Goal: Transaction & Acquisition: Purchase product/service

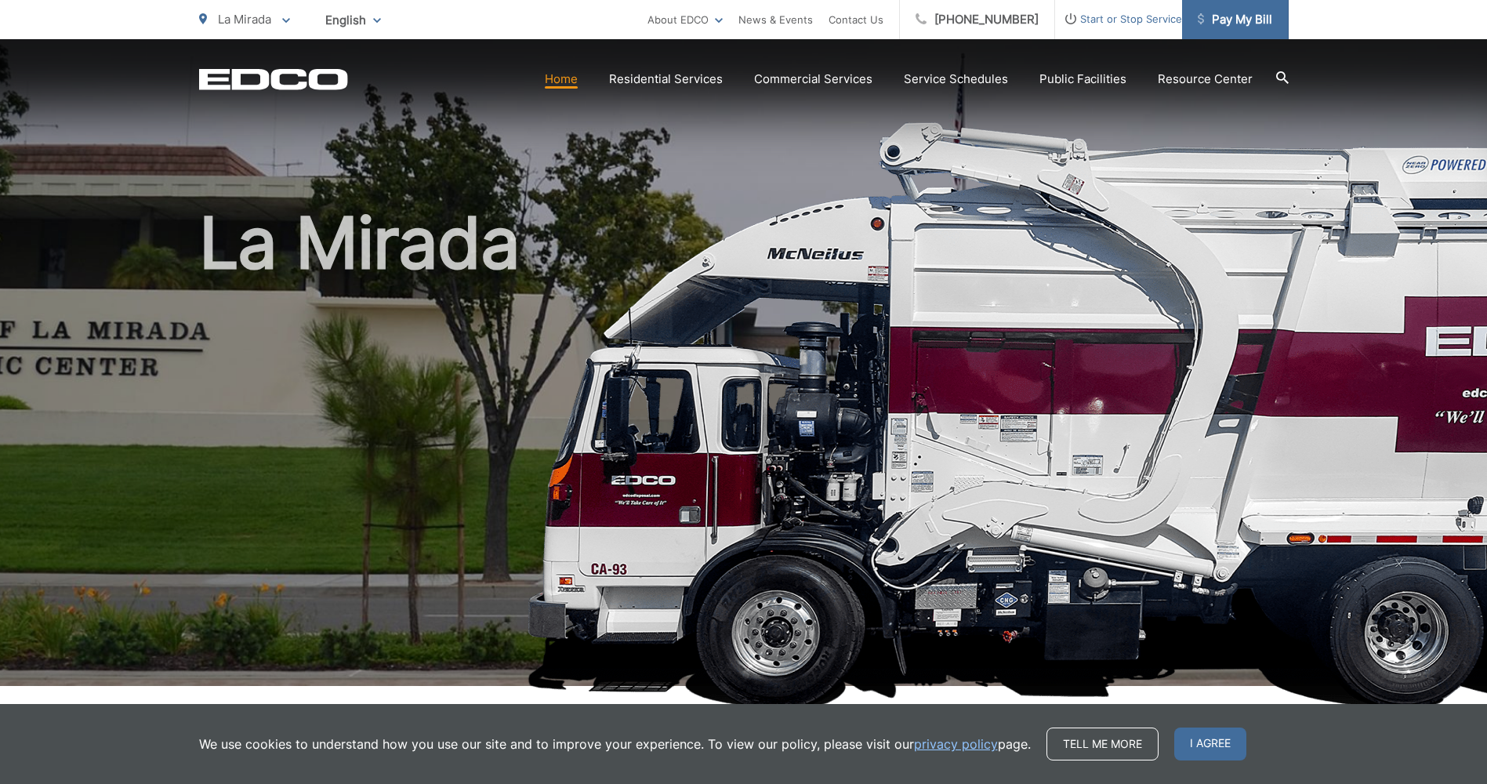
click at [1215, 15] on span "Pay My Bill" at bounding box center [1235, 19] width 74 height 19
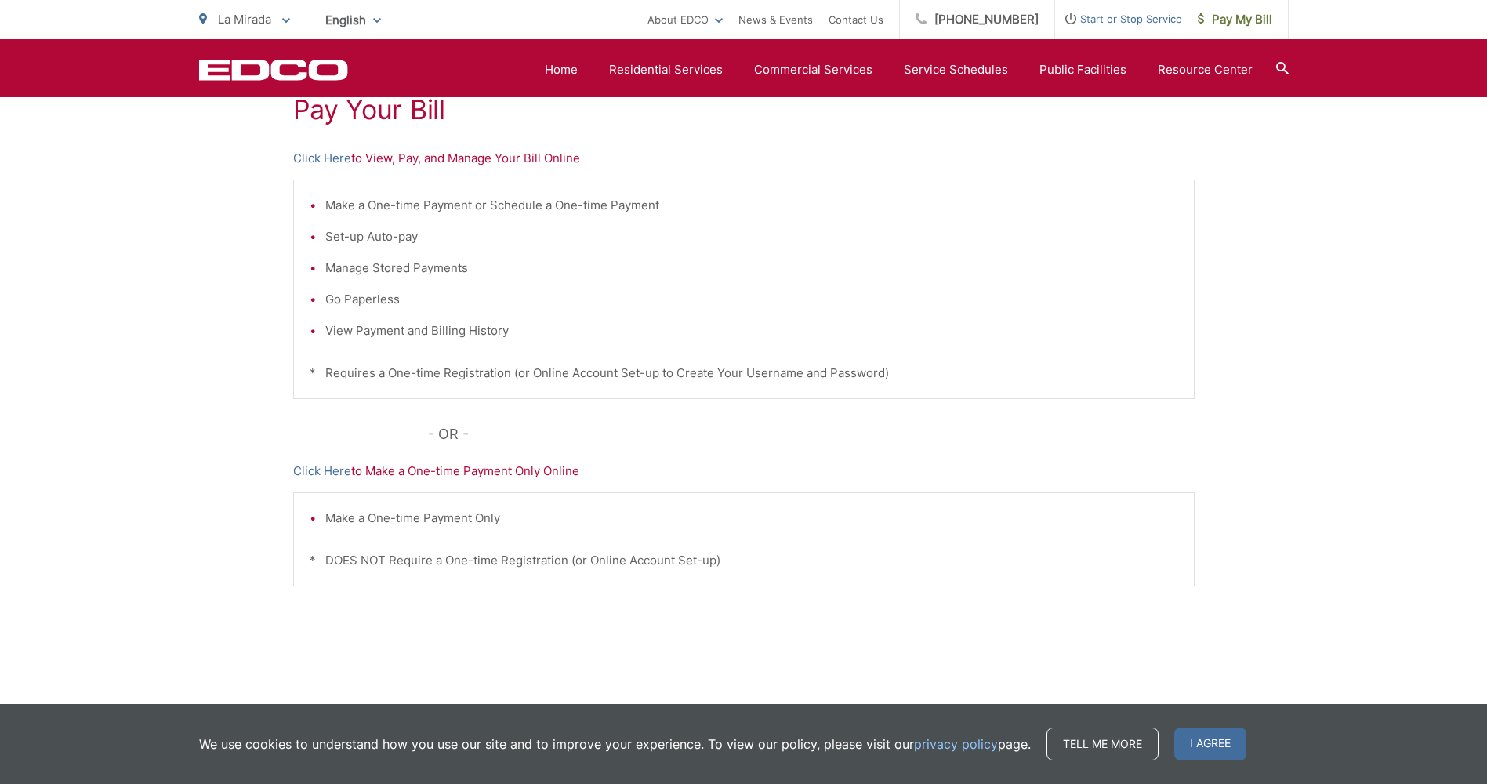
scroll to position [235, 0]
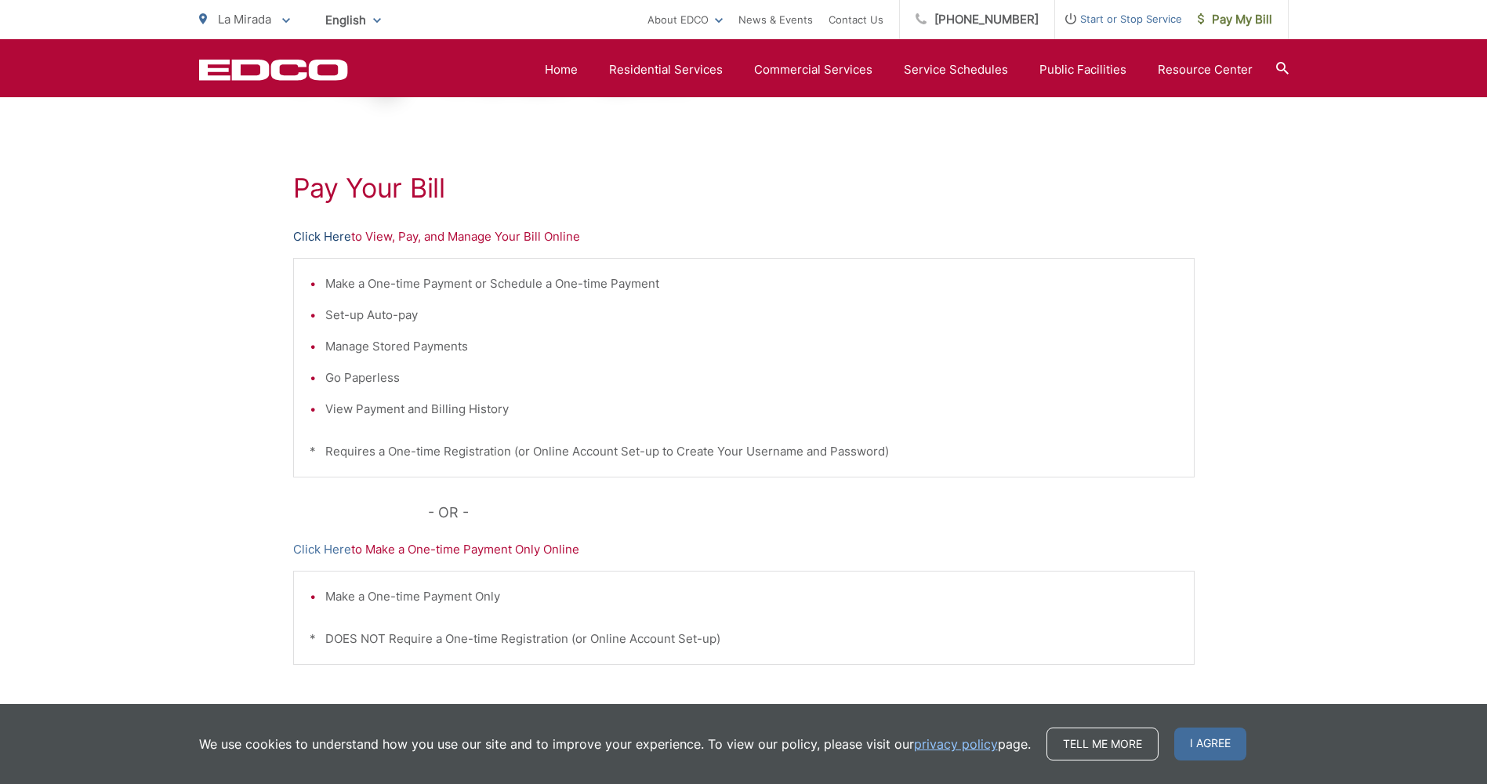
click at [329, 233] on link "Click Here" at bounding box center [322, 236] width 58 height 19
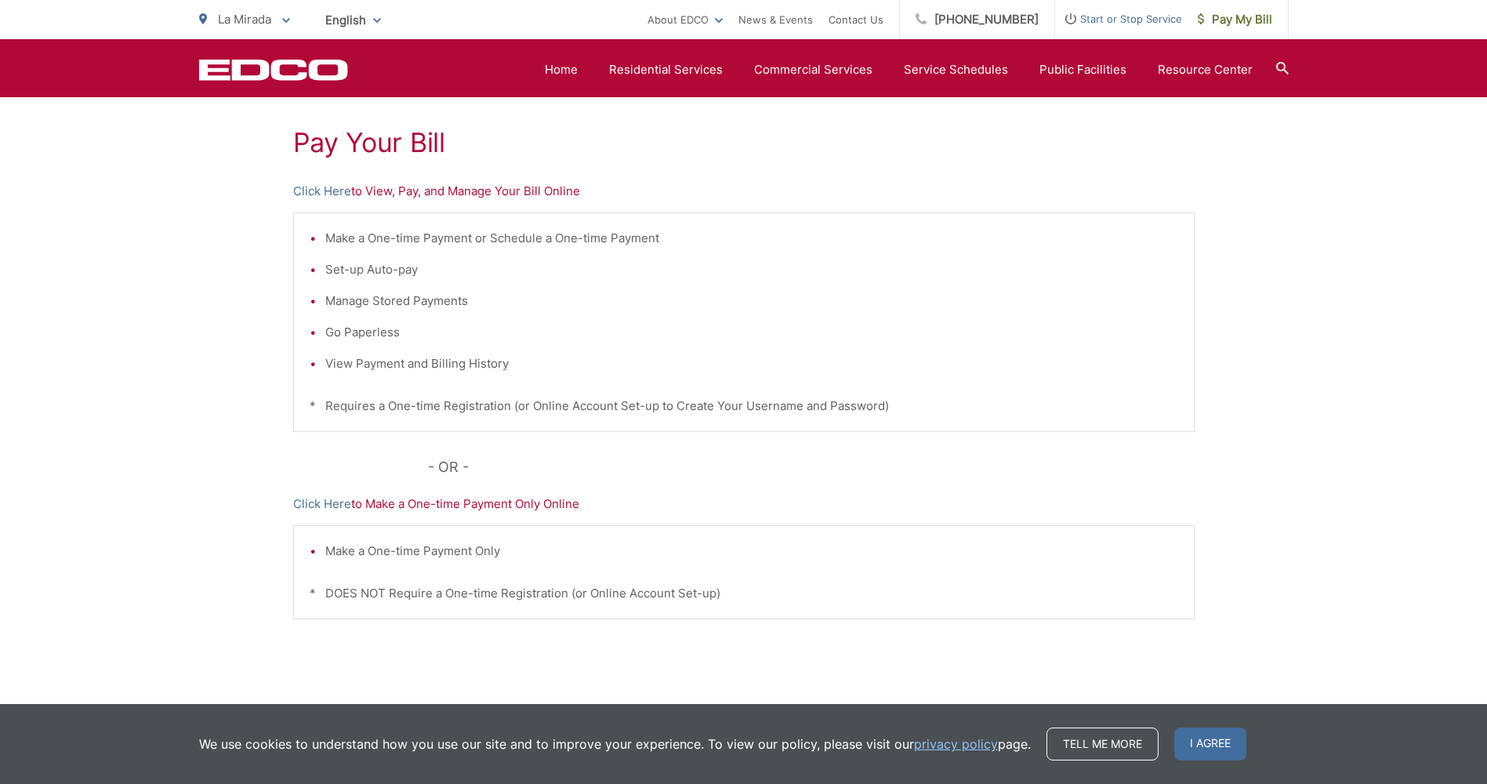
scroll to position [331, 0]
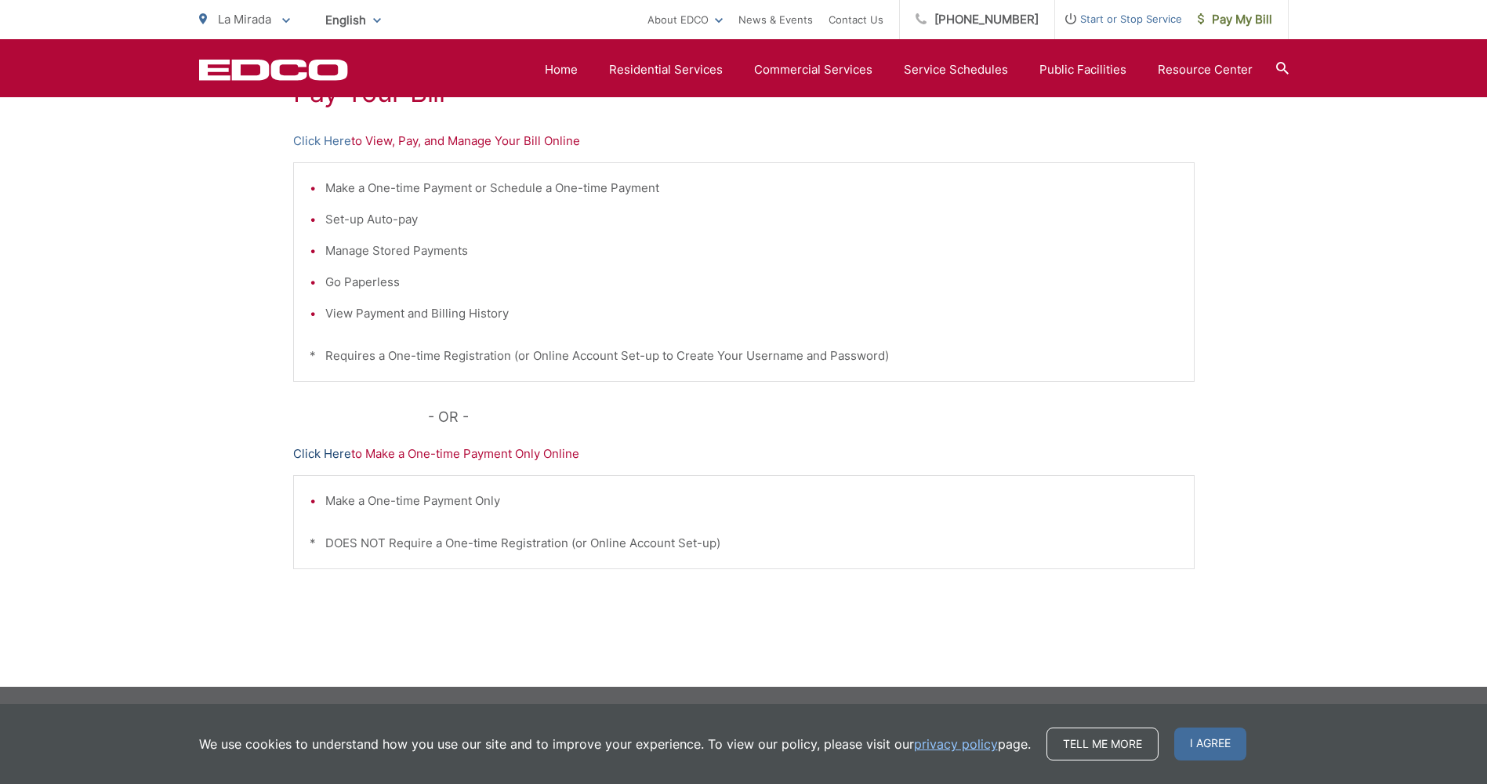
click at [325, 451] on link "Click Here" at bounding box center [322, 454] width 58 height 19
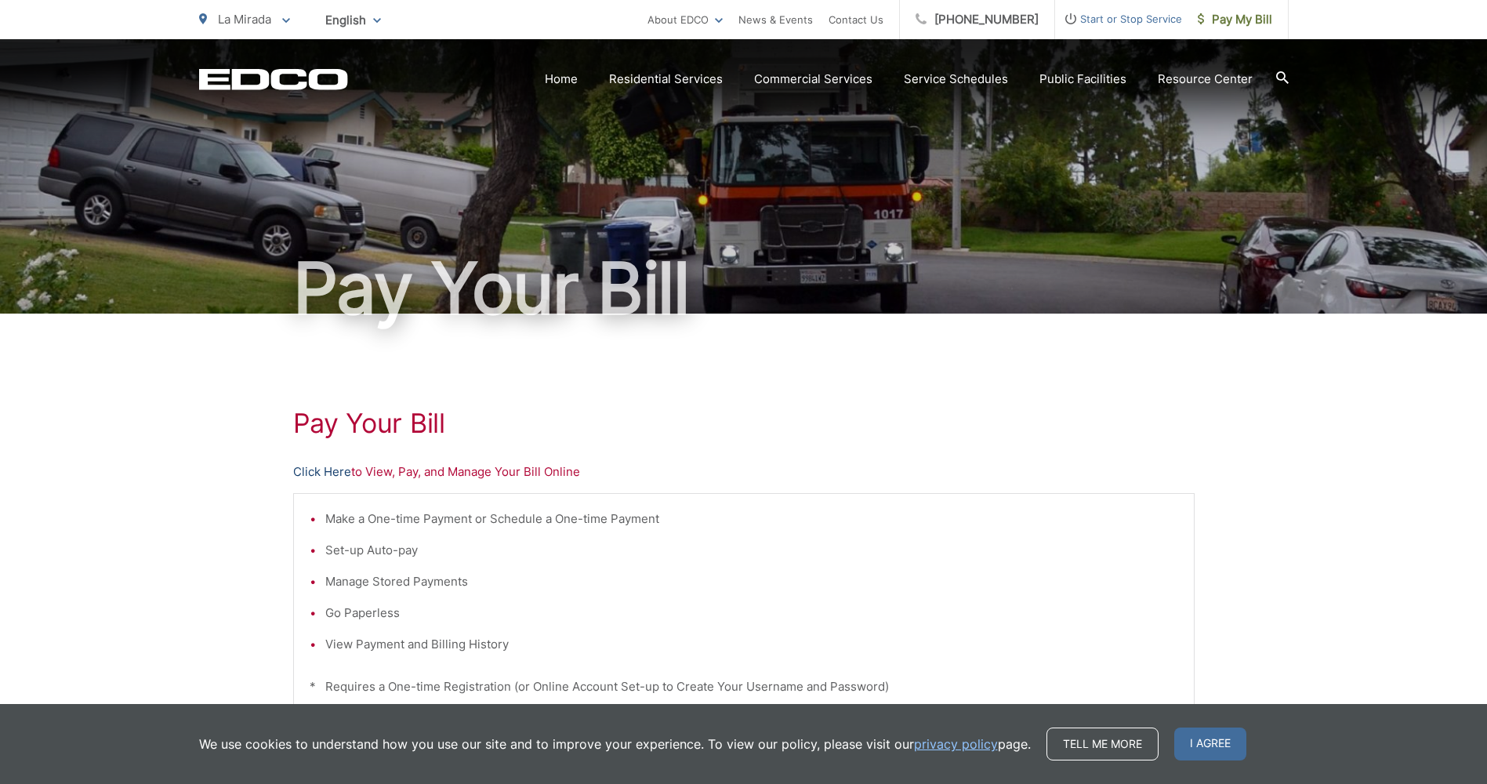
click at [301, 470] on link "Click Here" at bounding box center [322, 472] width 58 height 19
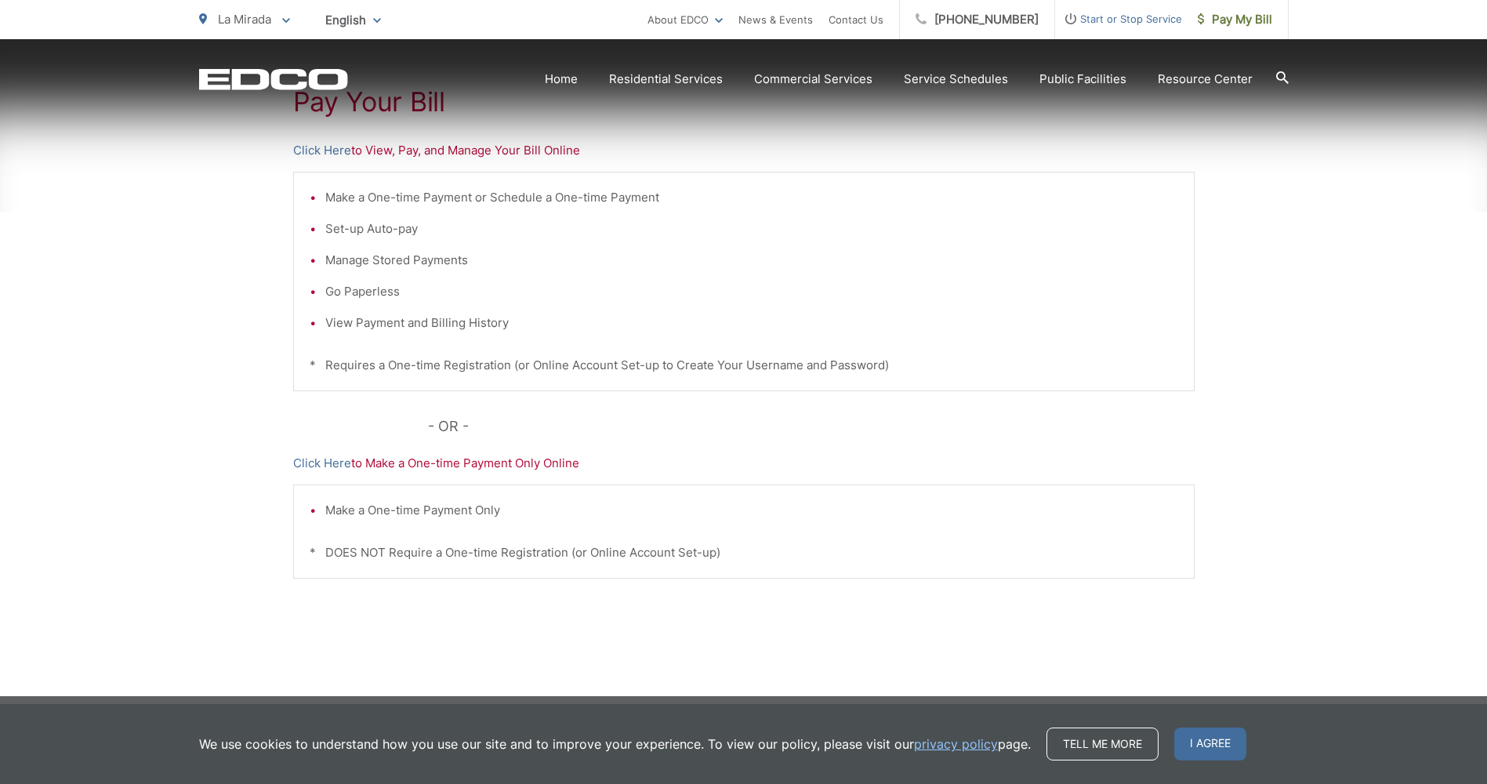
scroll to position [331, 0]
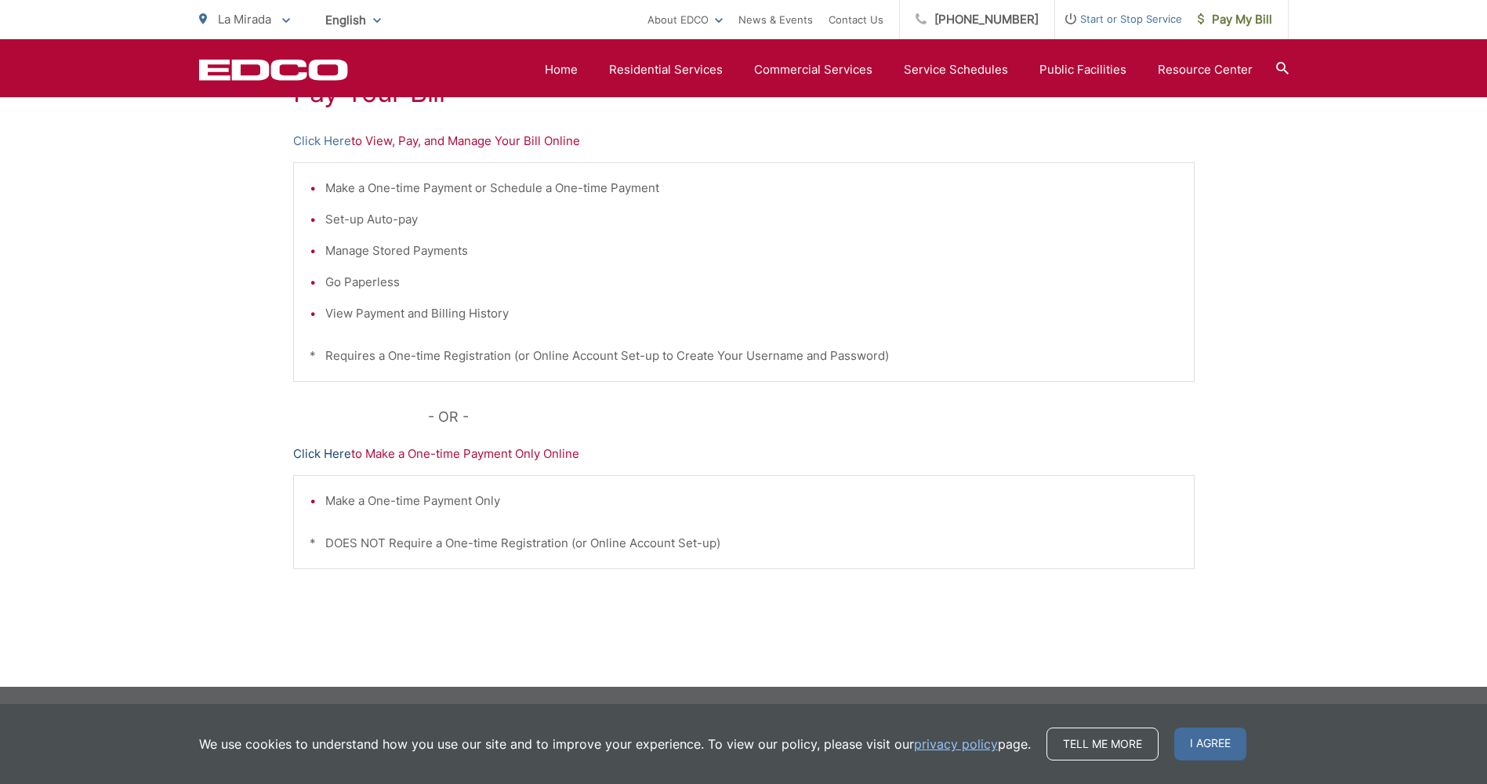
click at [328, 452] on link "Click Here" at bounding box center [322, 454] width 58 height 19
